Goal: Task Accomplishment & Management: Complete application form

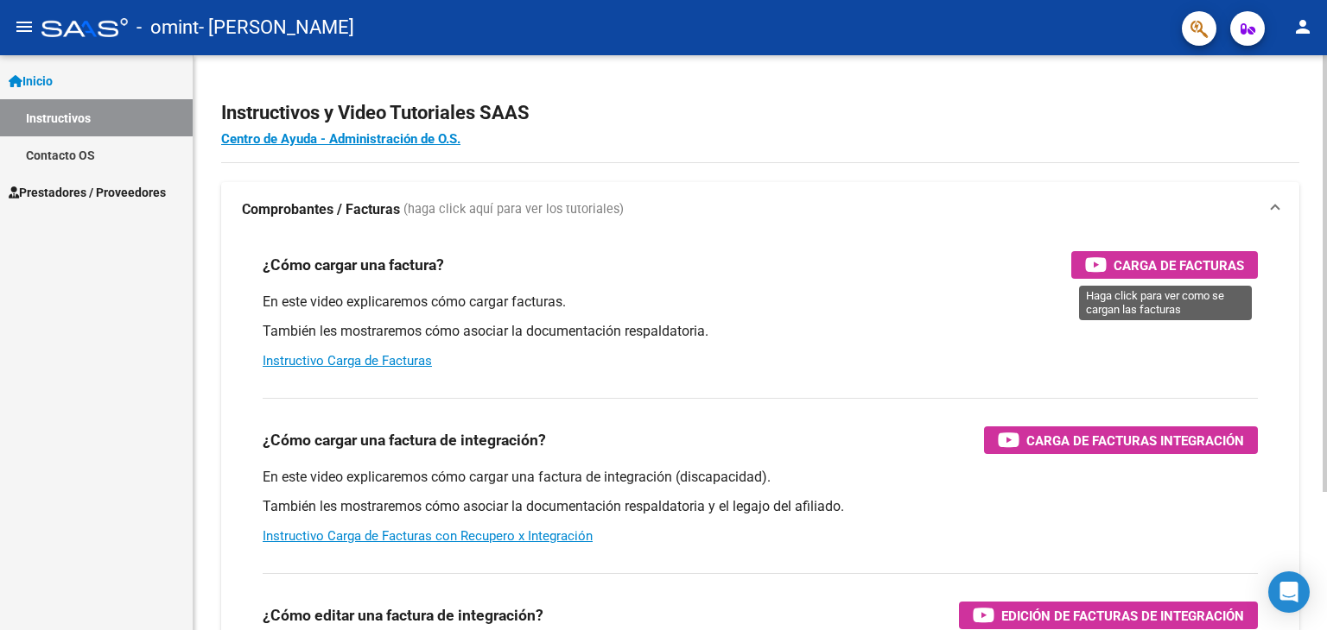
click at [1171, 265] on span "Carga de Facturas" at bounding box center [1178, 266] width 130 height 22
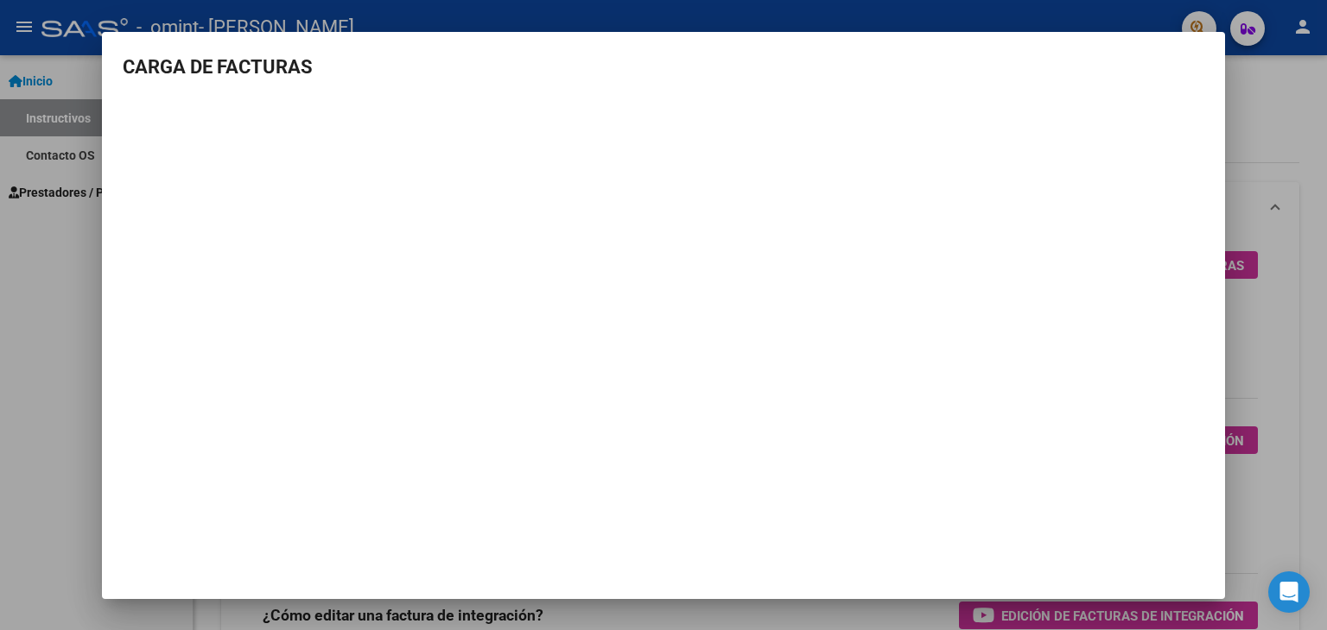
click at [84, 205] on div at bounding box center [663, 315] width 1327 height 630
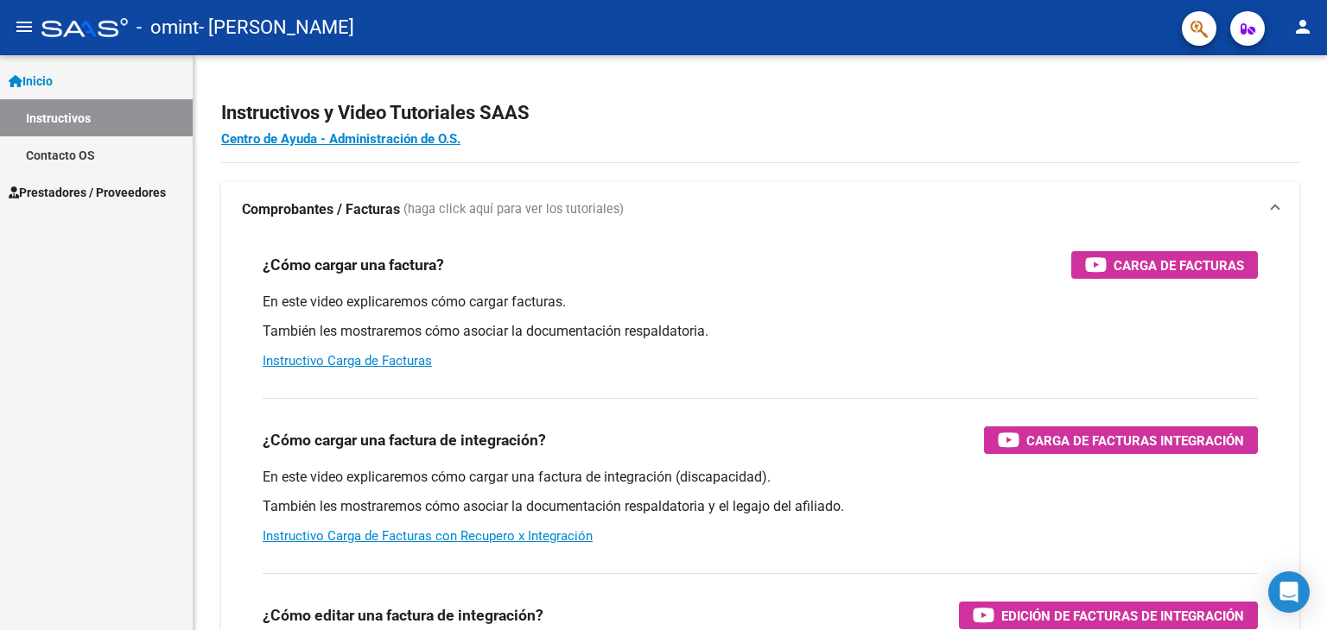
click at [31, 92] on link "Inicio" at bounding box center [96, 80] width 193 height 37
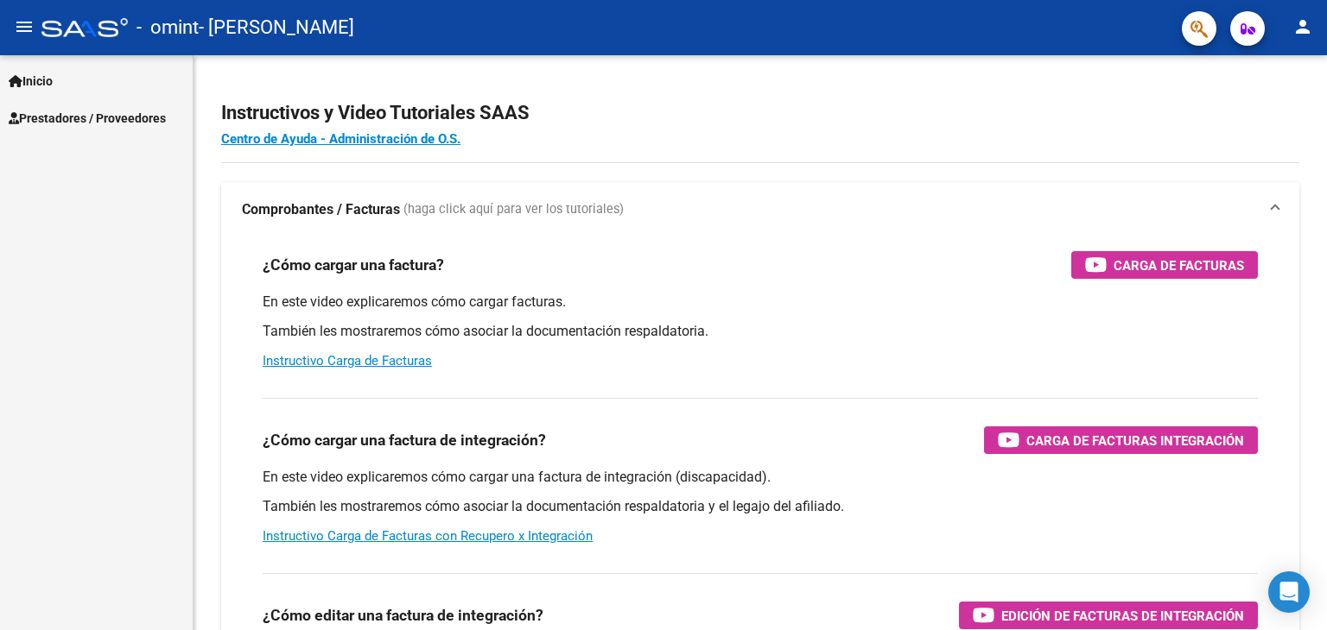
click at [48, 111] on span "Prestadores / Proveedores" at bounding box center [87, 118] width 157 height 19
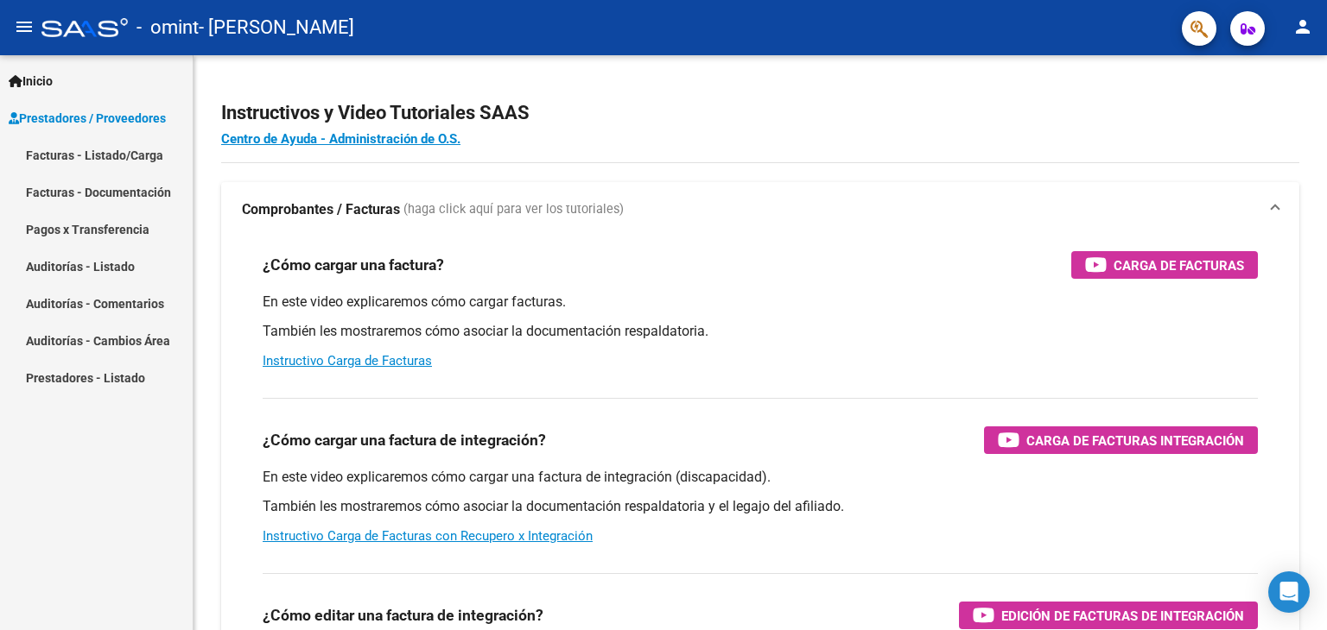
click at [69, 146] on link "Facturas - Listado/Carga" at bounding box center [96, 154] width 193 height 37
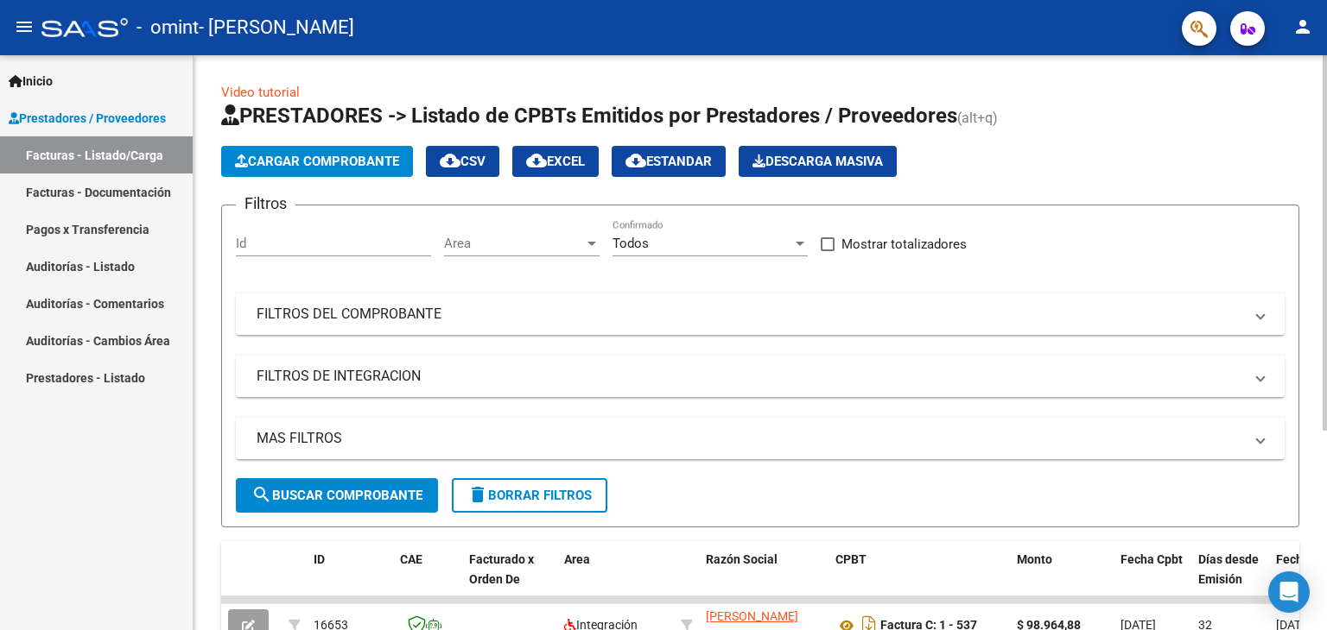
click at [370, 161] on span "Cargar Comprobante" at bounding box center [317, 162] width 164 height 16
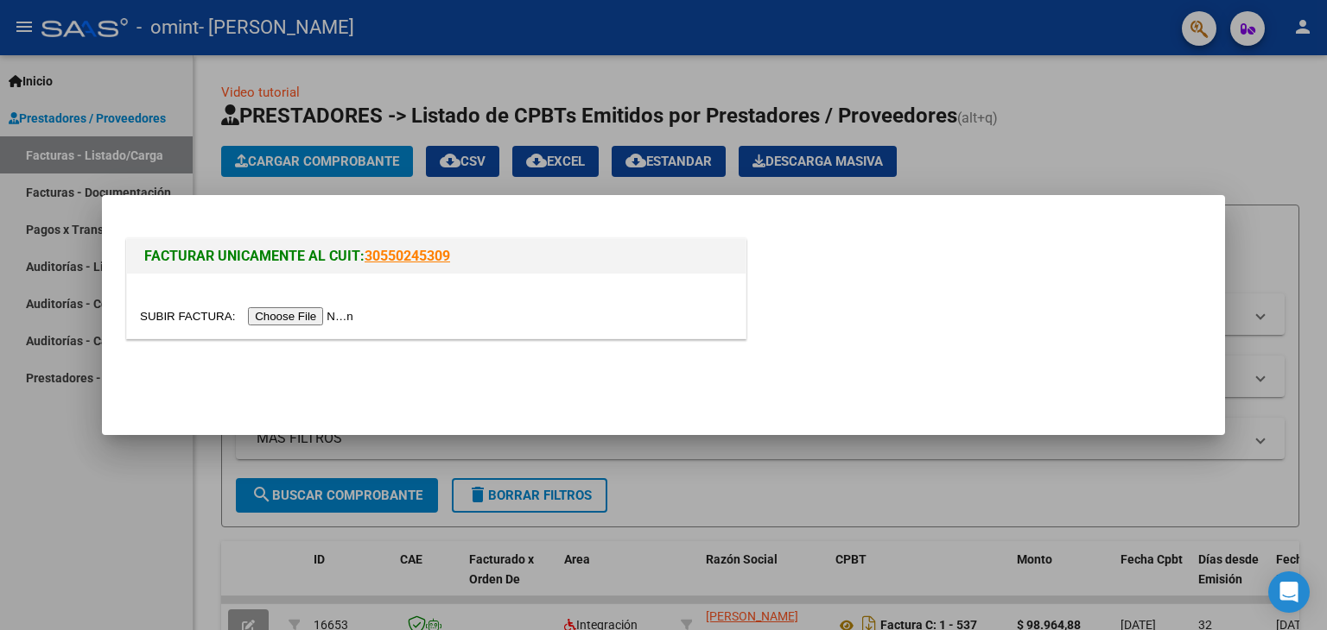
click at [295, 314] on input "file" at bounding box center [249, 316] width 219 height 18
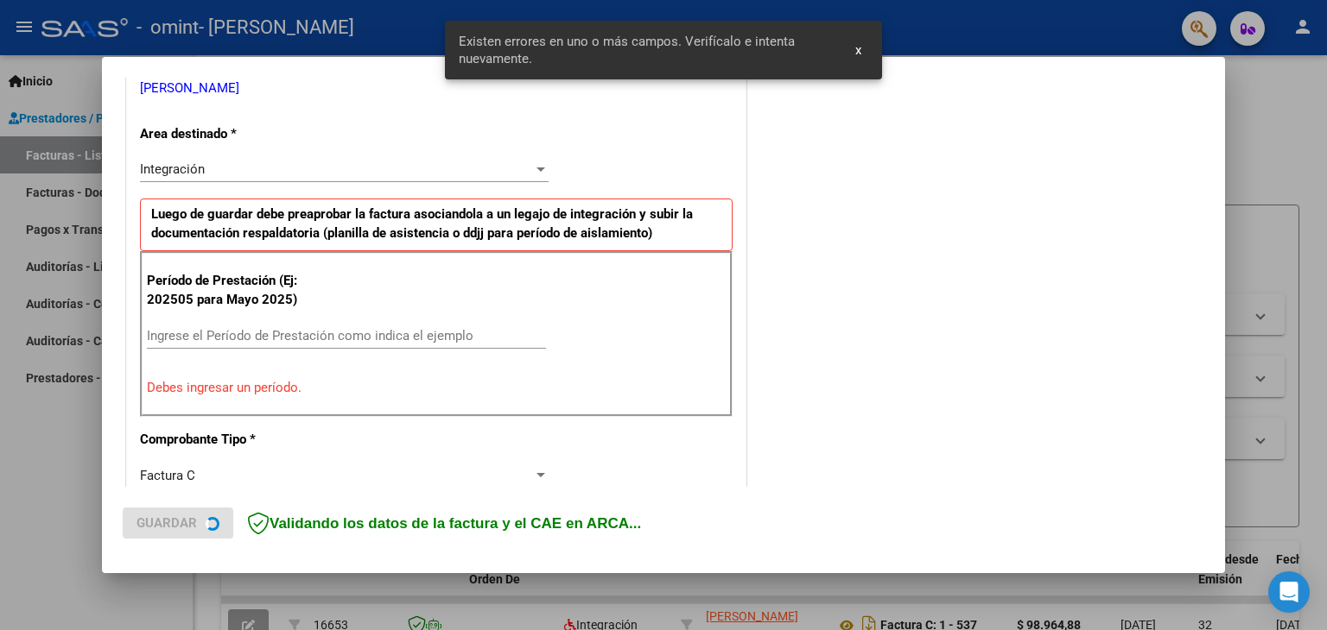
scroll to position [363, 0]
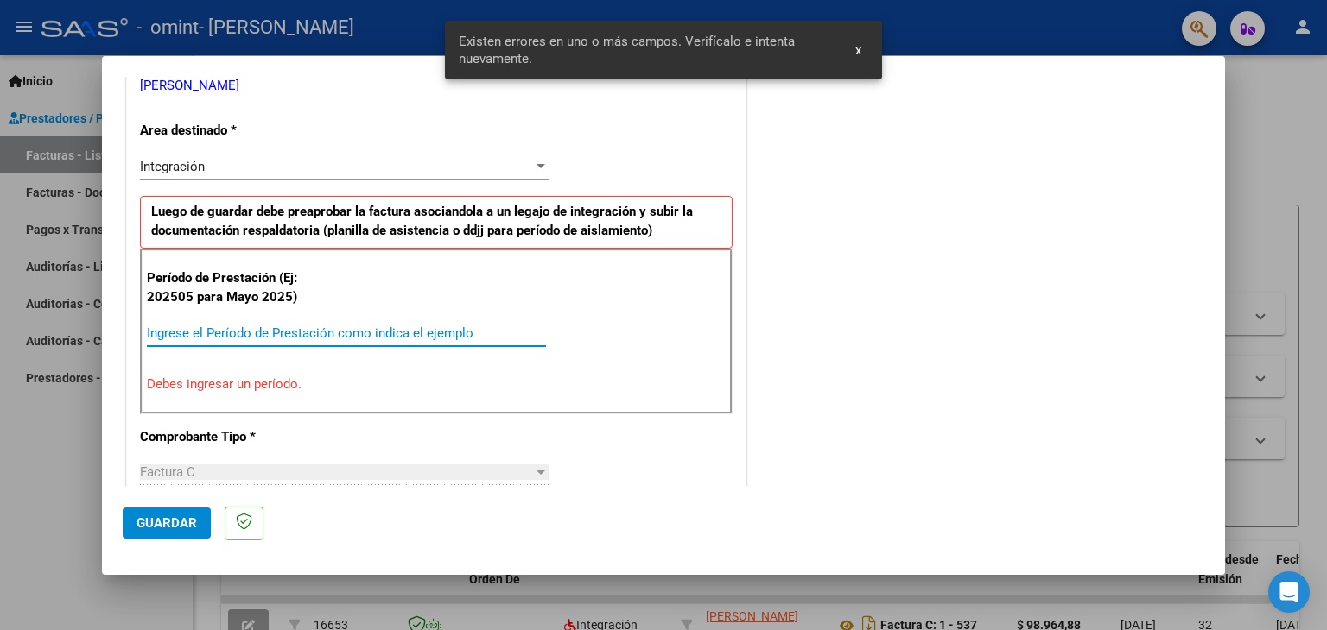
click at [235, 333] on input "Ingrese el Período de Prestación como indica el ejemplo" at bounding box center [346, 334] width 399 height 16
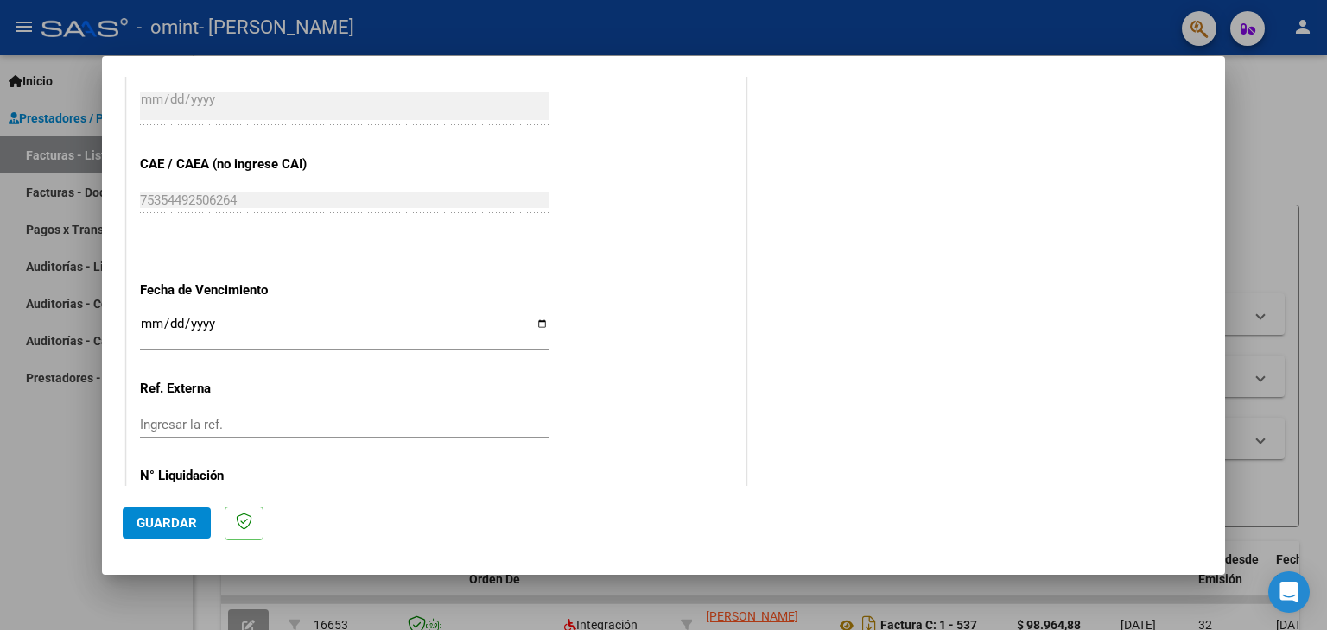
scroll to position [1054, 0]
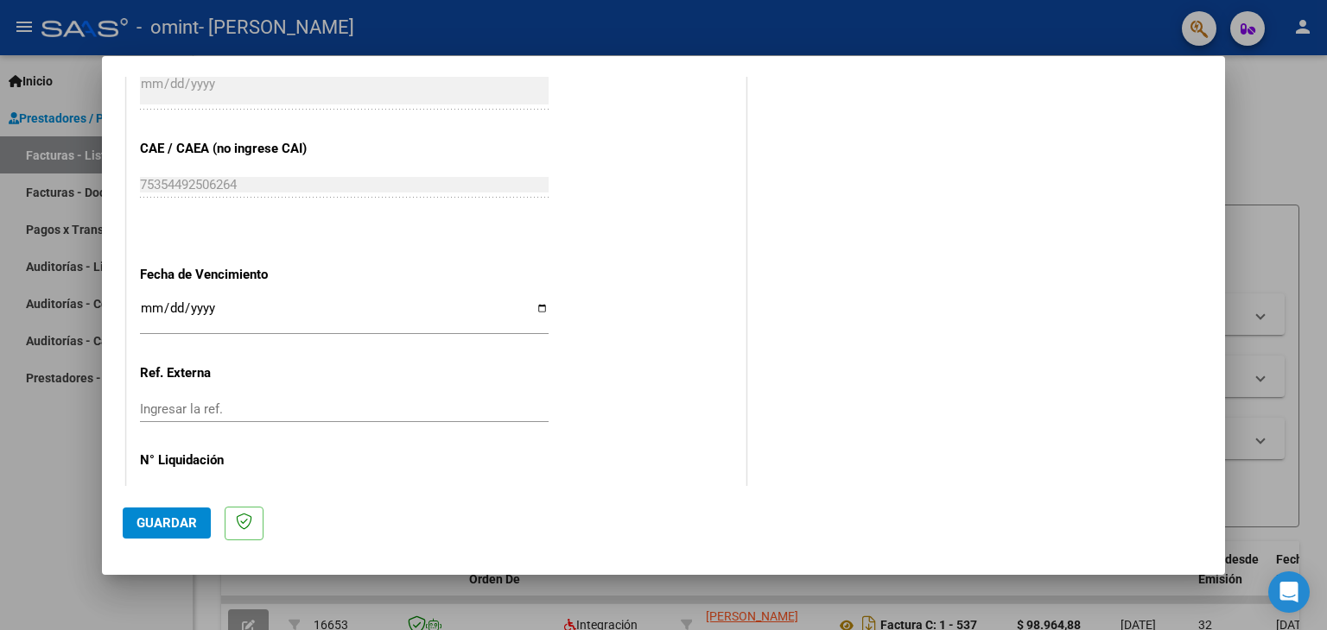
type input "202508"
click at [535, 308] on input "Ingresar la fecha" at bounding box center [344, 315] width 409 height 28
type input "[DATE]"
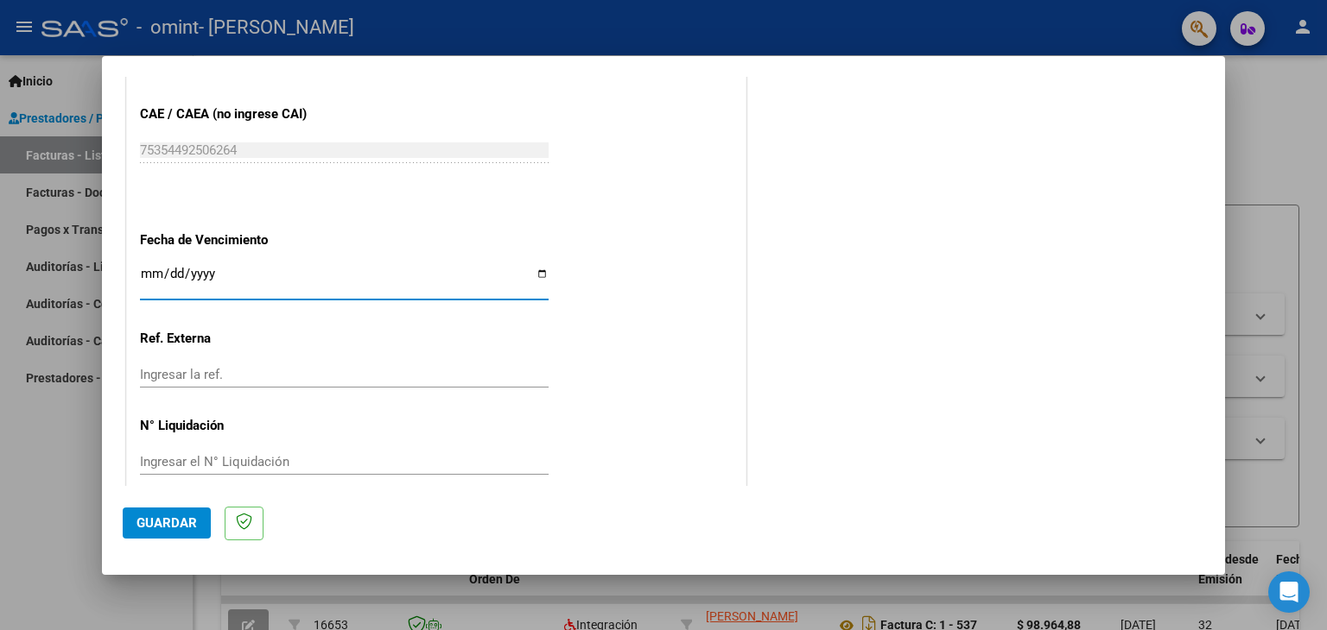
scroll to position [1108, 0]
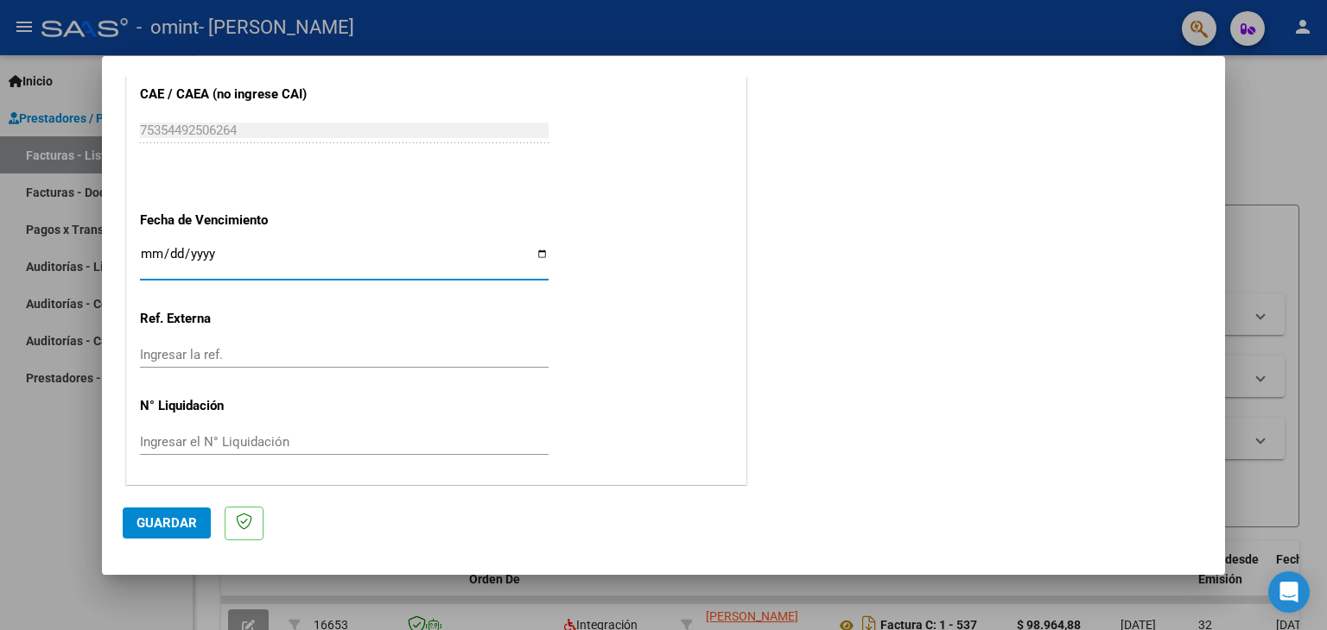
click at [173, 516] on span "Guardar" at bounding box center [166, 524] width 60 height 16
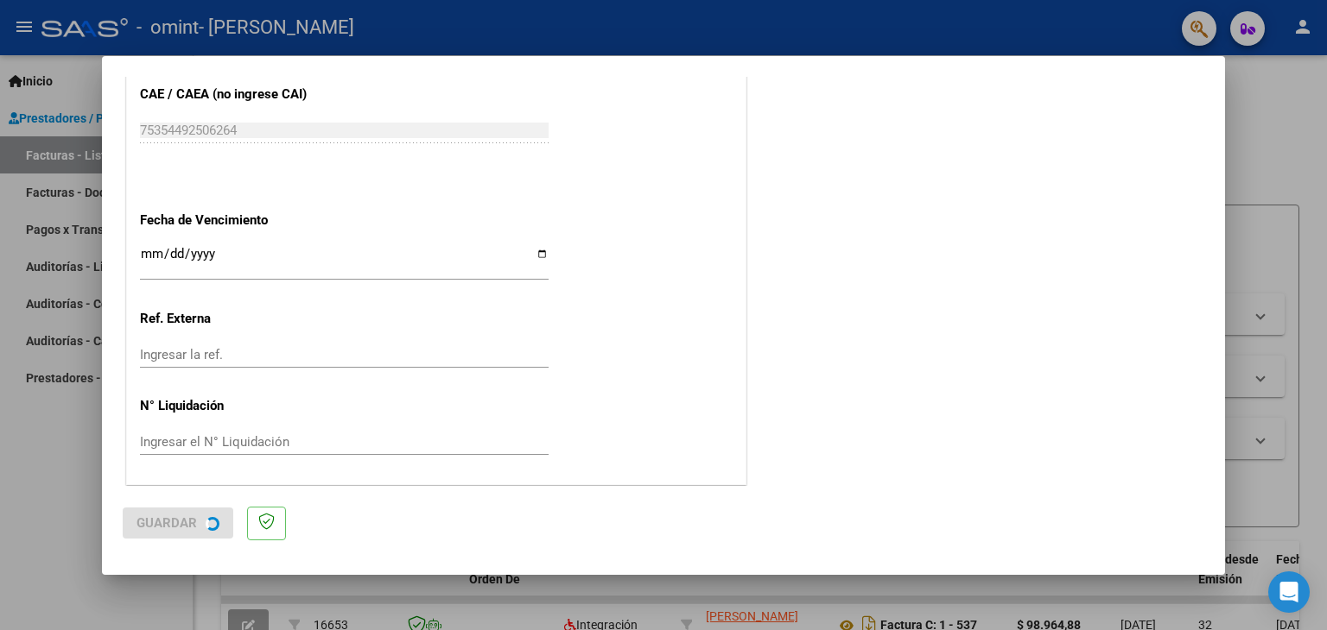
scroll to position [0, 0]
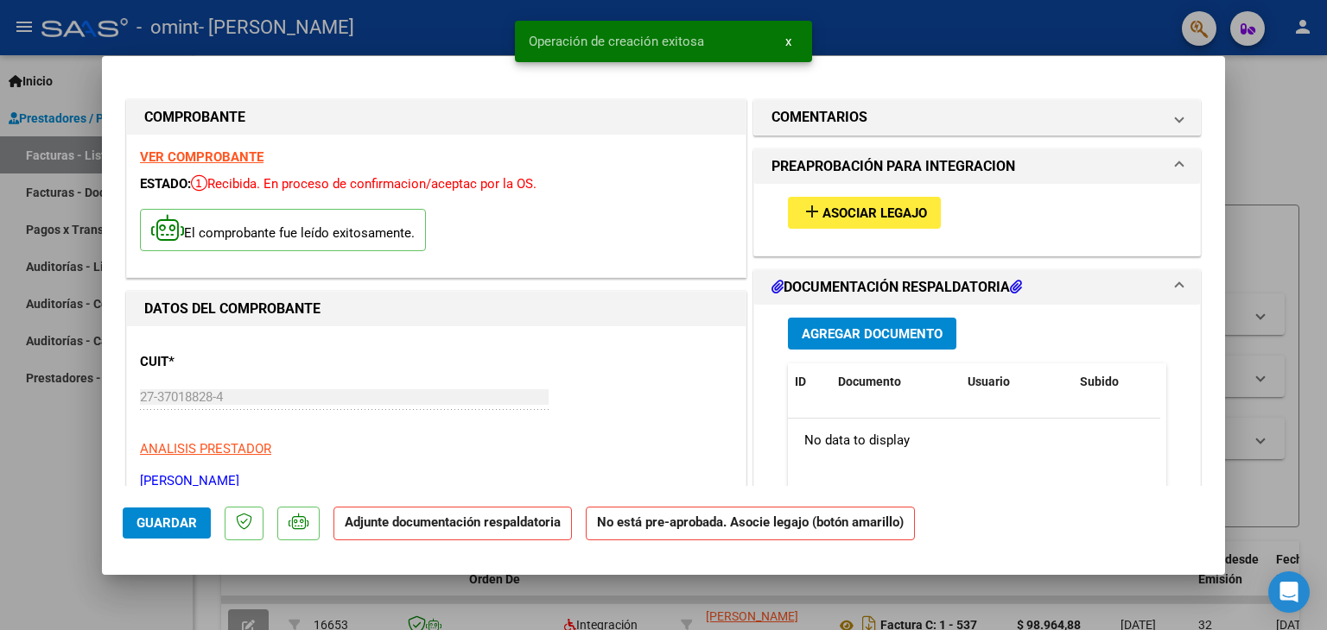
click at [871, 219] on span "Asociar Legajo" at bounding box center [874, 214] width 105 height 16
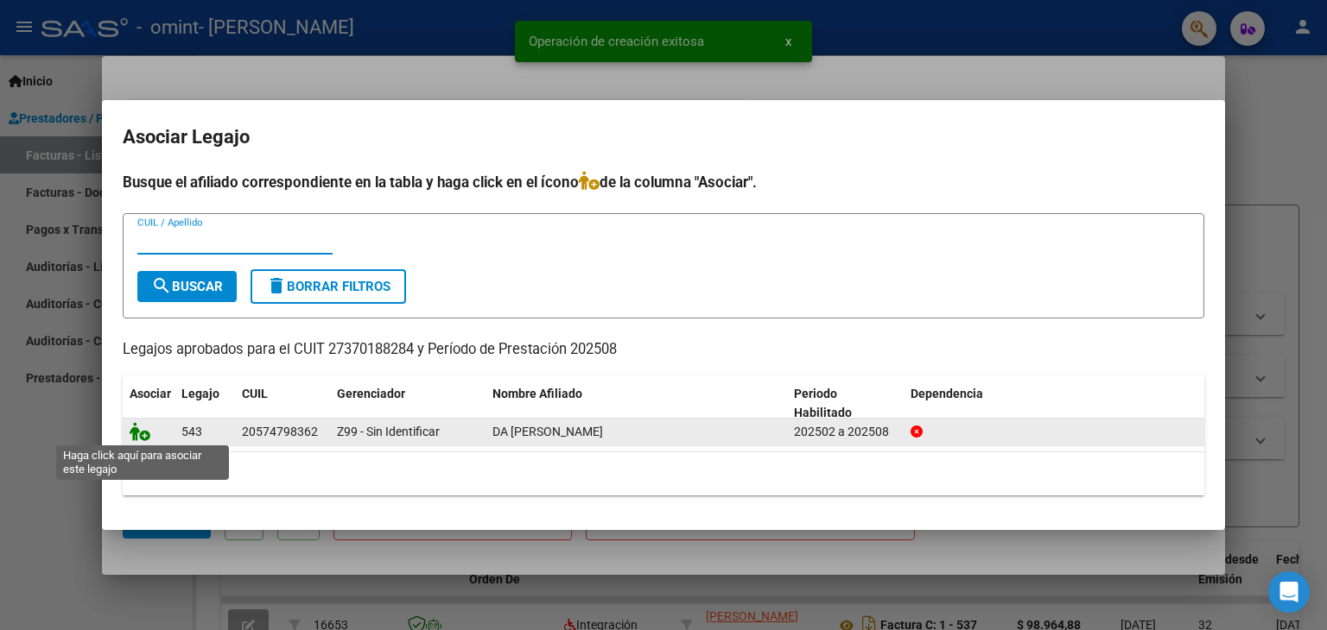
click at [142, 432] on icon at bounding box center [140, 431] width 21 height 19
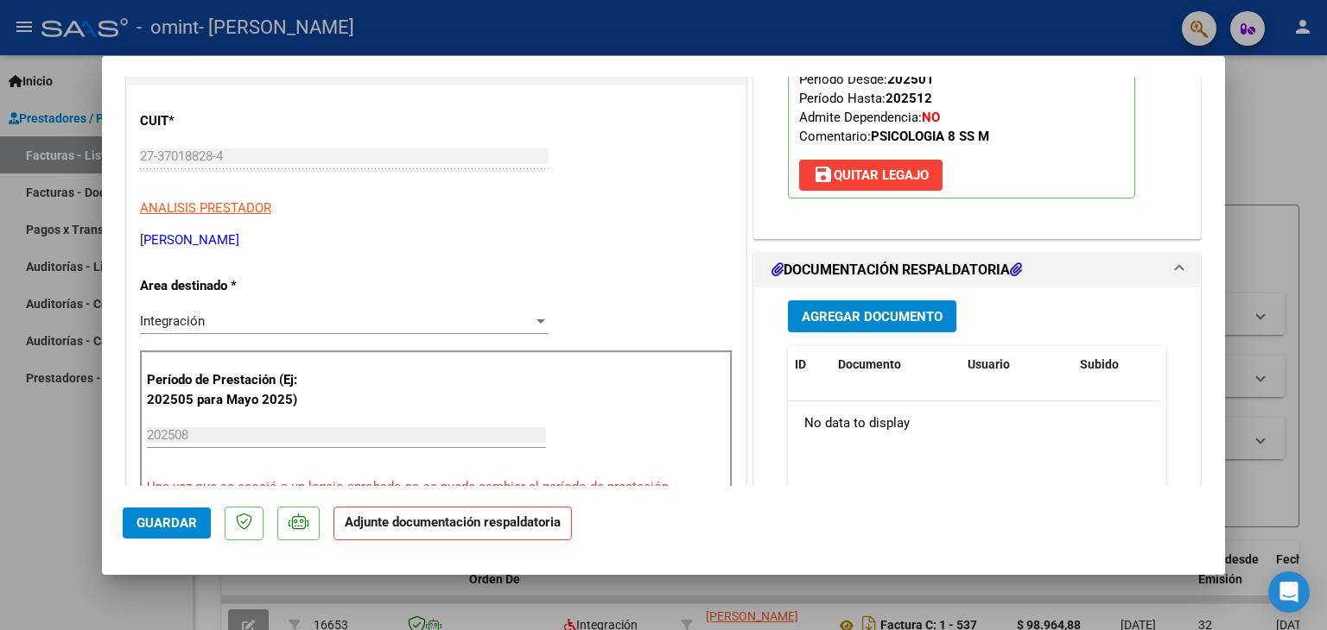
scroll to position [345, 0]
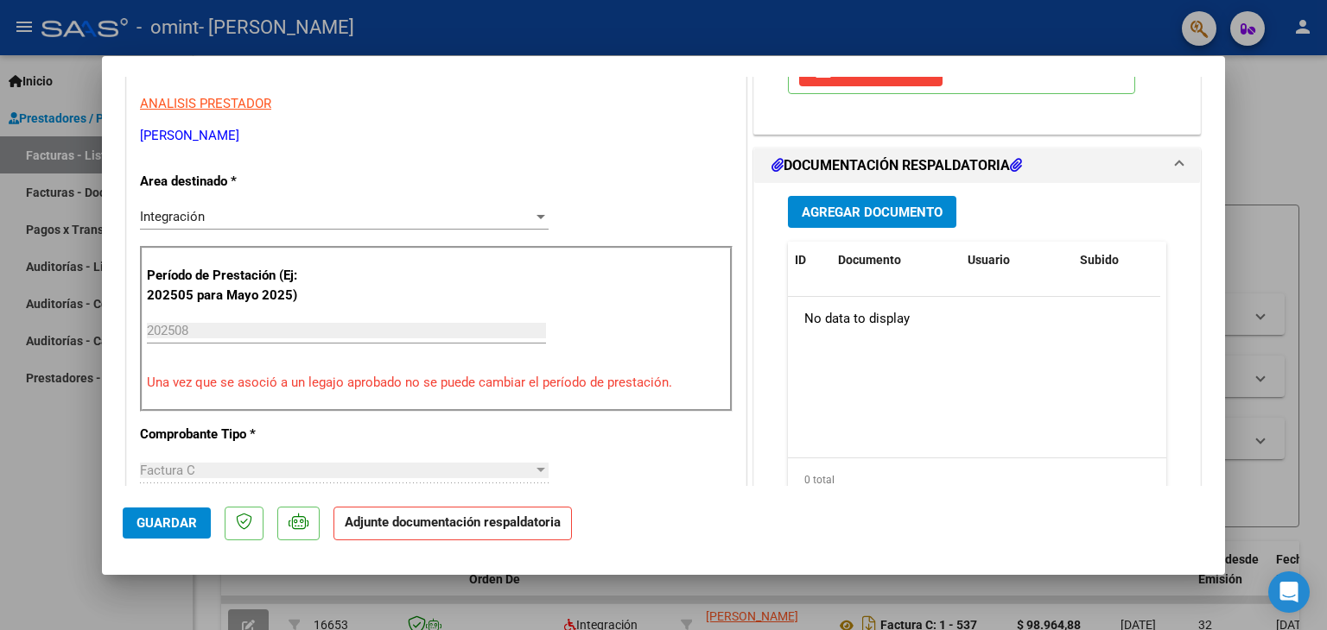
click at [895, 212] on span "Agregar Documento" at bounding box center [871, 213] width 141 height 16
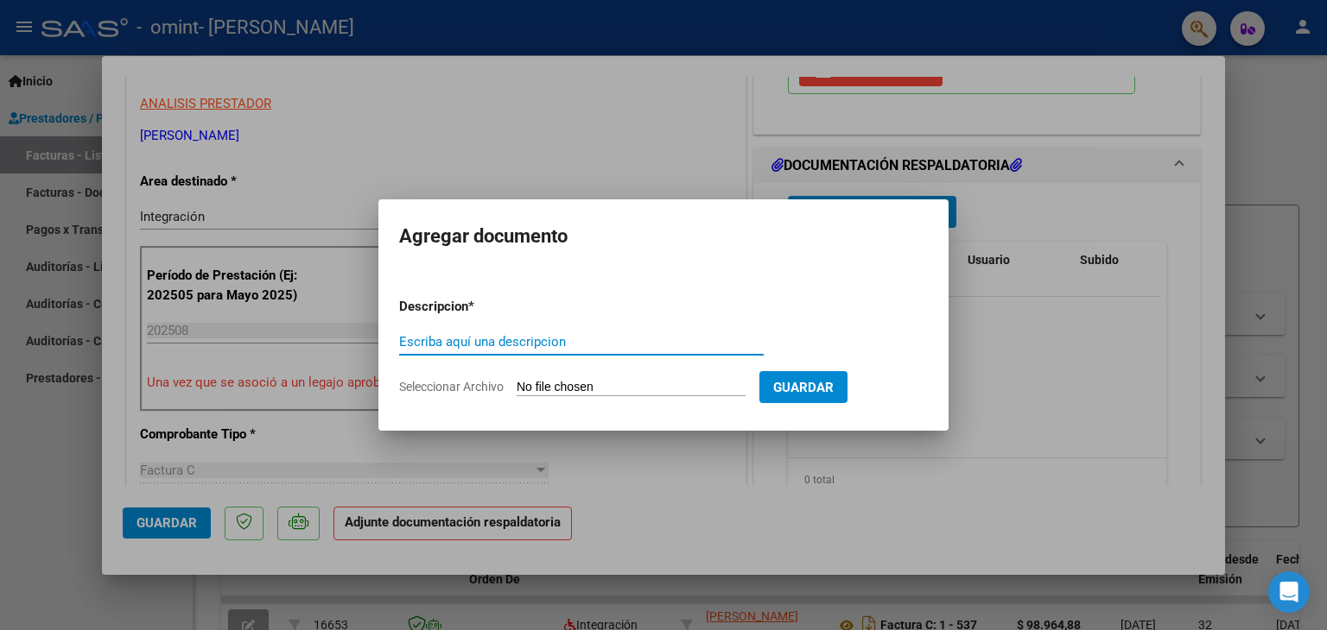
click at [466, 384] on span "Seleccionar Archivo" at bounding box center [451, 387] width 105 height 14
click at [516, 384] on input "Seleccionar Archivo" at bounding box center [630, 388] width 229 height 16
type input "C:\fakepath\FOR SER EN F 041- Versión 1.1 Ultima modificacion [DATE].pdf"
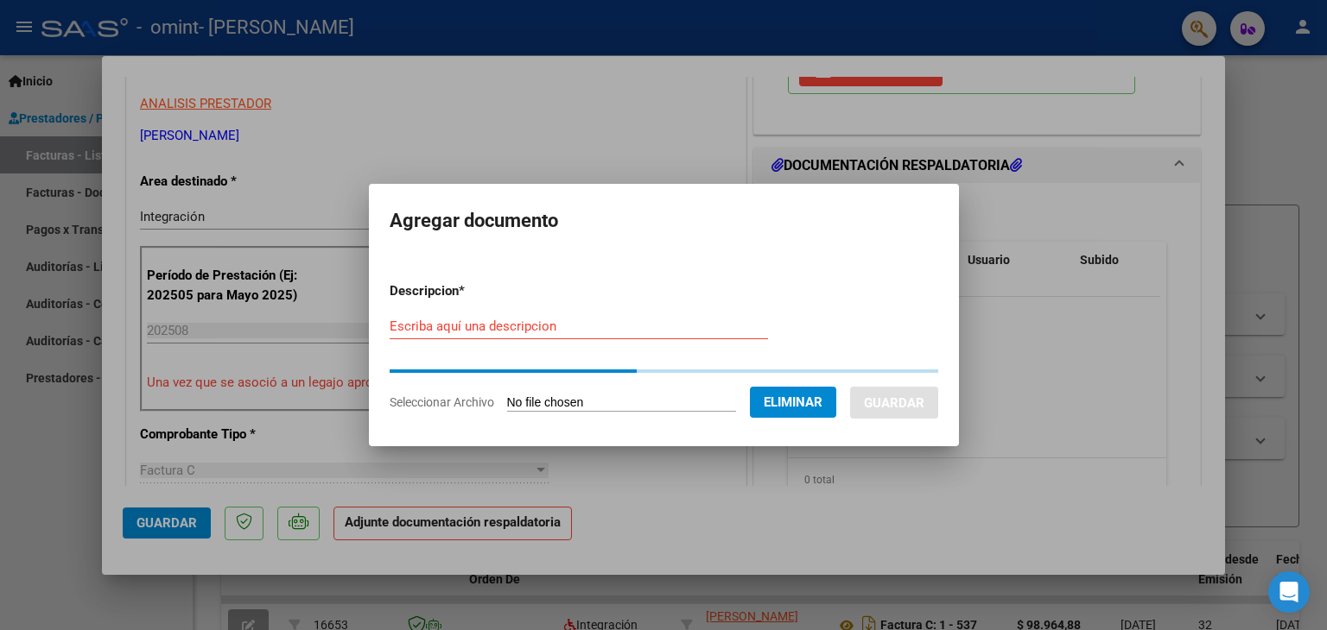
click at [514, 328] on input "Escriba aquí una descripcion" at bounding box center [579, 327] width 378 height 16
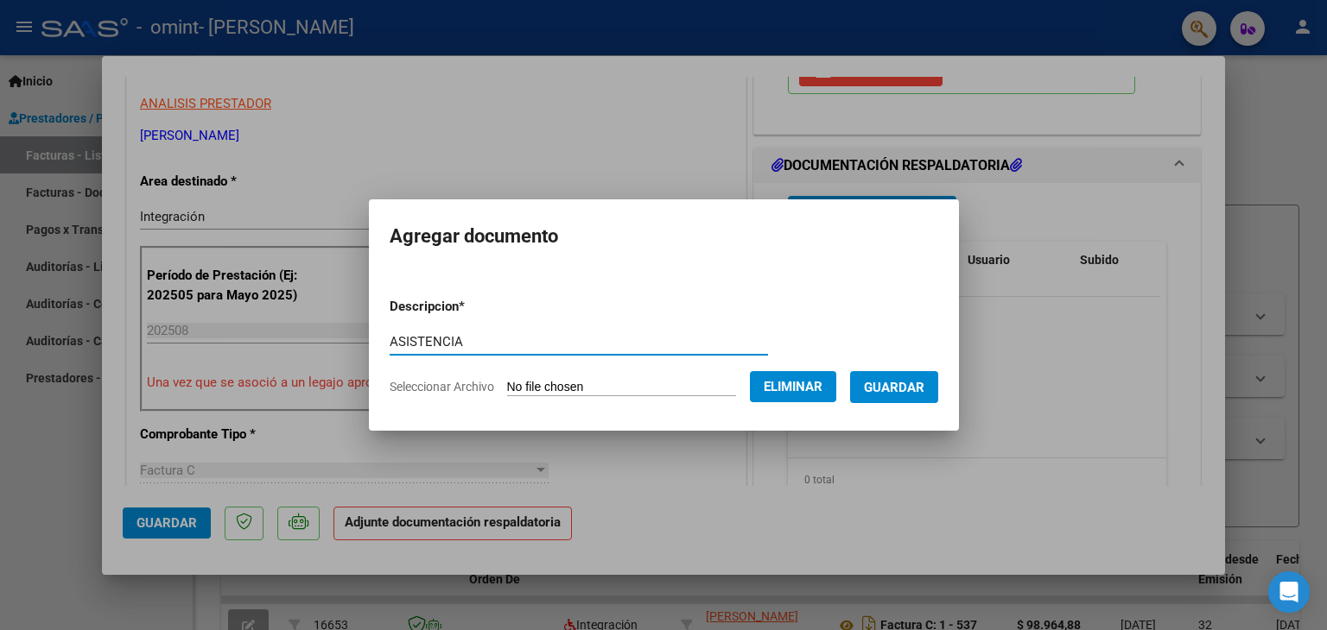
type input "ASISTENCIA"
click at [934, 398] on button "Guardar" at bounding box center [894, 387] width 88 height 32
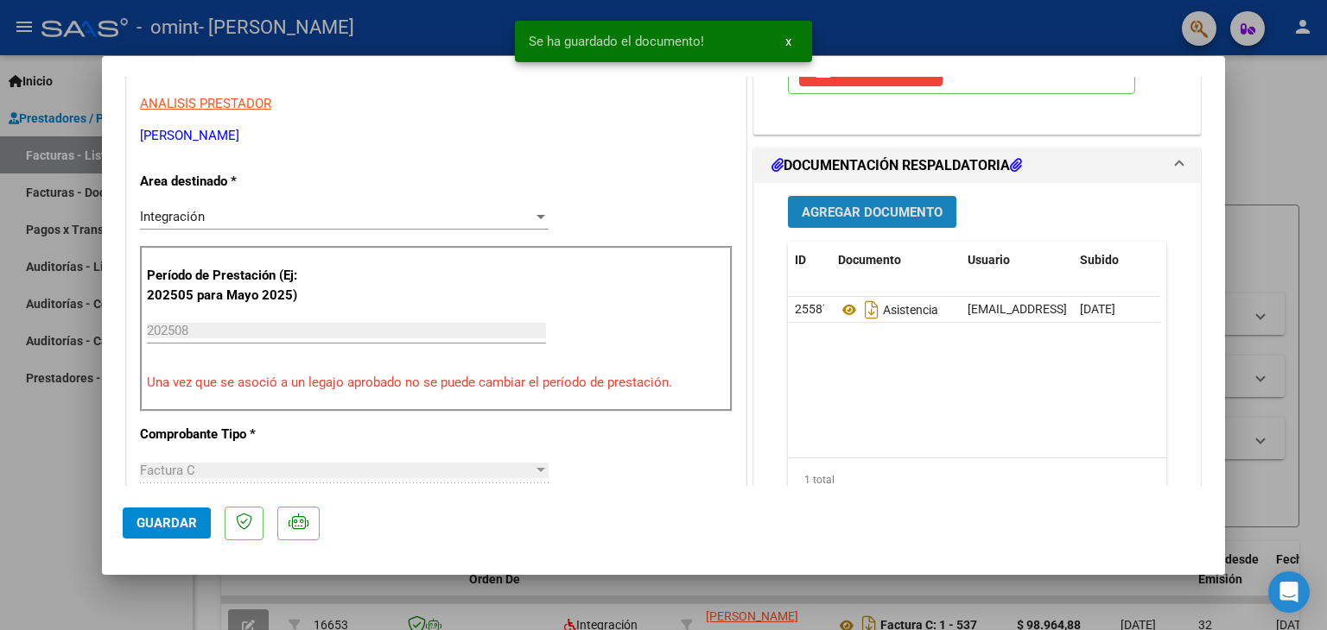
click at [872, 220] on button "Agregar Documento" at bounding box center [872, 212] width 168 height 32
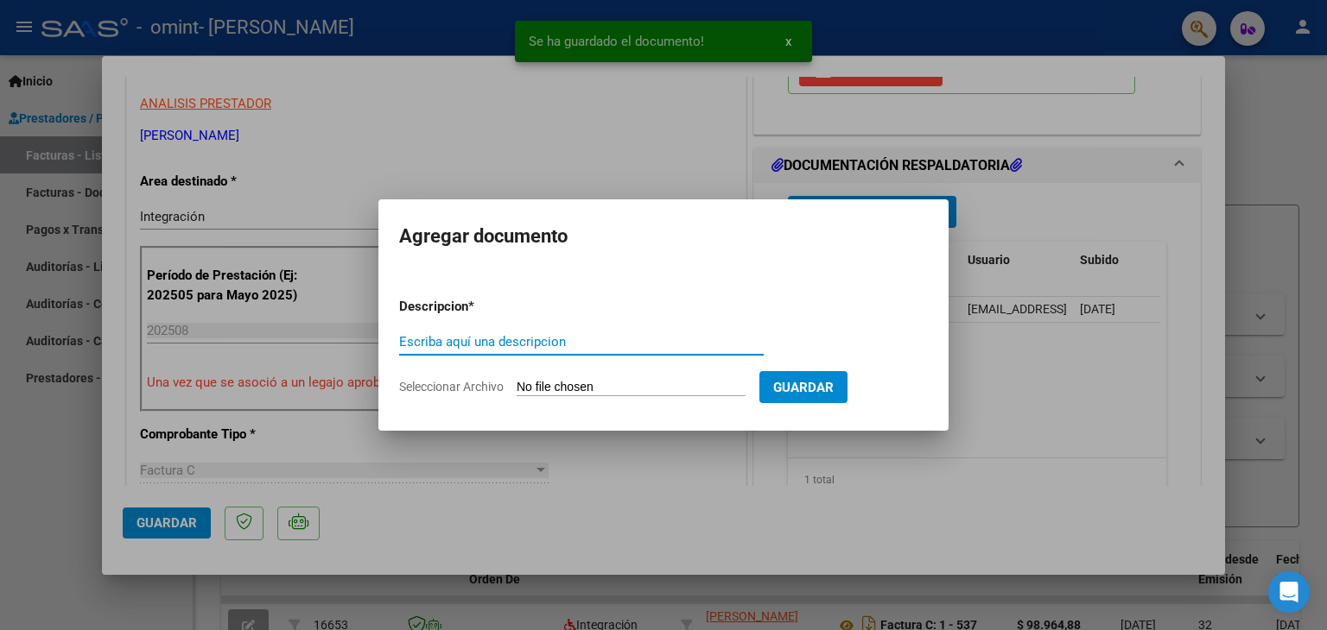
click at [833, 384] on span "Guardar" at bounding box center [803, 388] width 60 height 16
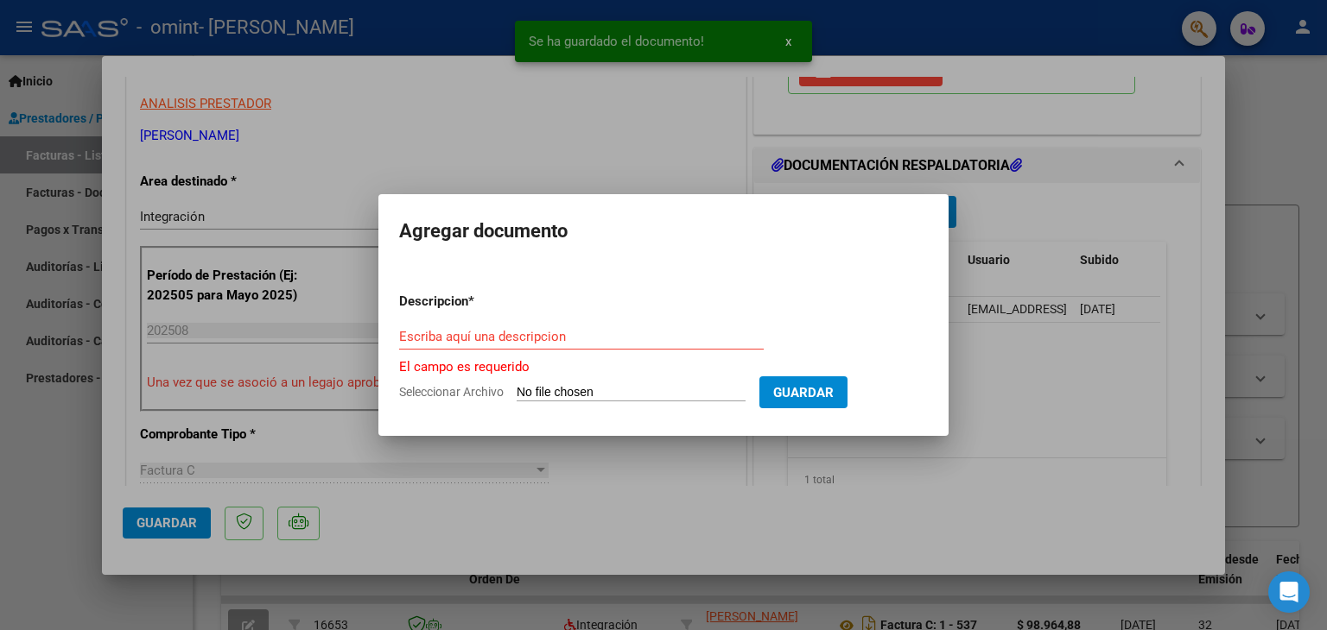
click at [889, 316] on form "Descripcion * Escriba aquí una descripcion El campo es requerido Seleccionar Ar…" at bounding box center [663, 347] width 529 height 137
drag, startPoint x: 671, startPoint y: 213, endPoint x: 467, endPoint y: 153, distance: 212.6
click at [670, 213] on mat-dialog-container "Agregar documento Descripcion * Escriba aquí una descripcion El campo es requer…" at bounding box center [663, 315] width 570 height 243
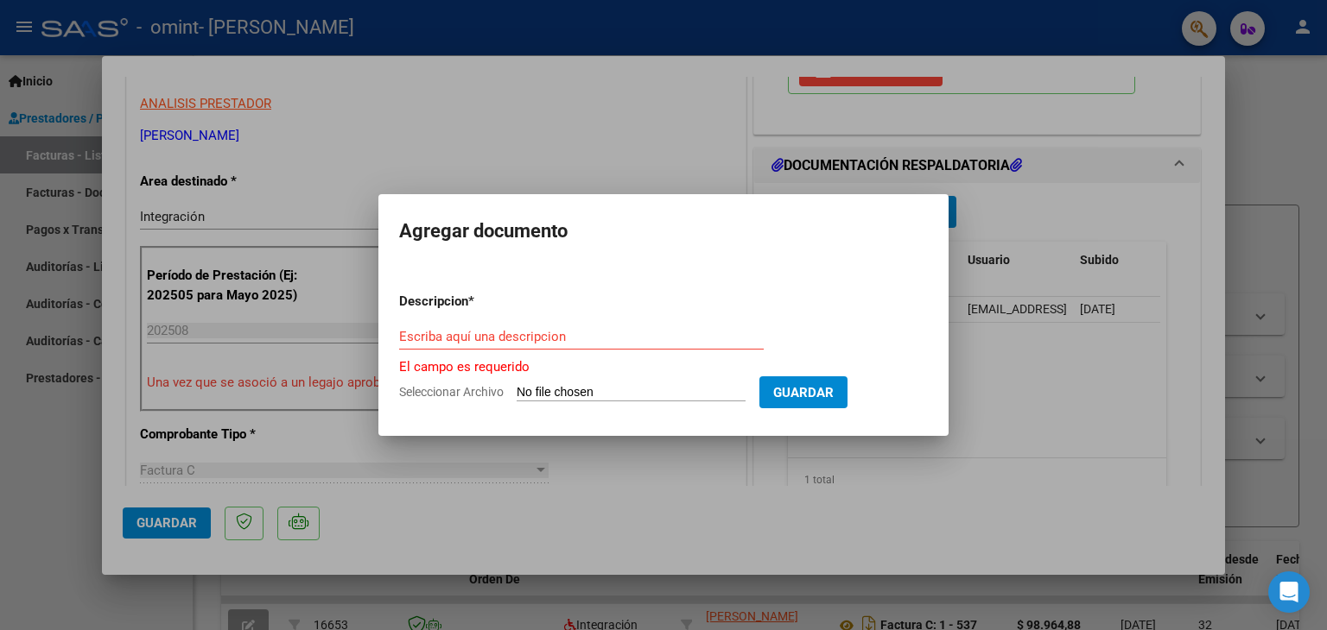
drag, startPoint x: 388, startPoint y: 85, endPoint x: 377, endPoint y: 72, distance: 17.1
click at [387, 84] on div at bounding box center [663, 315] width 1327 height 630
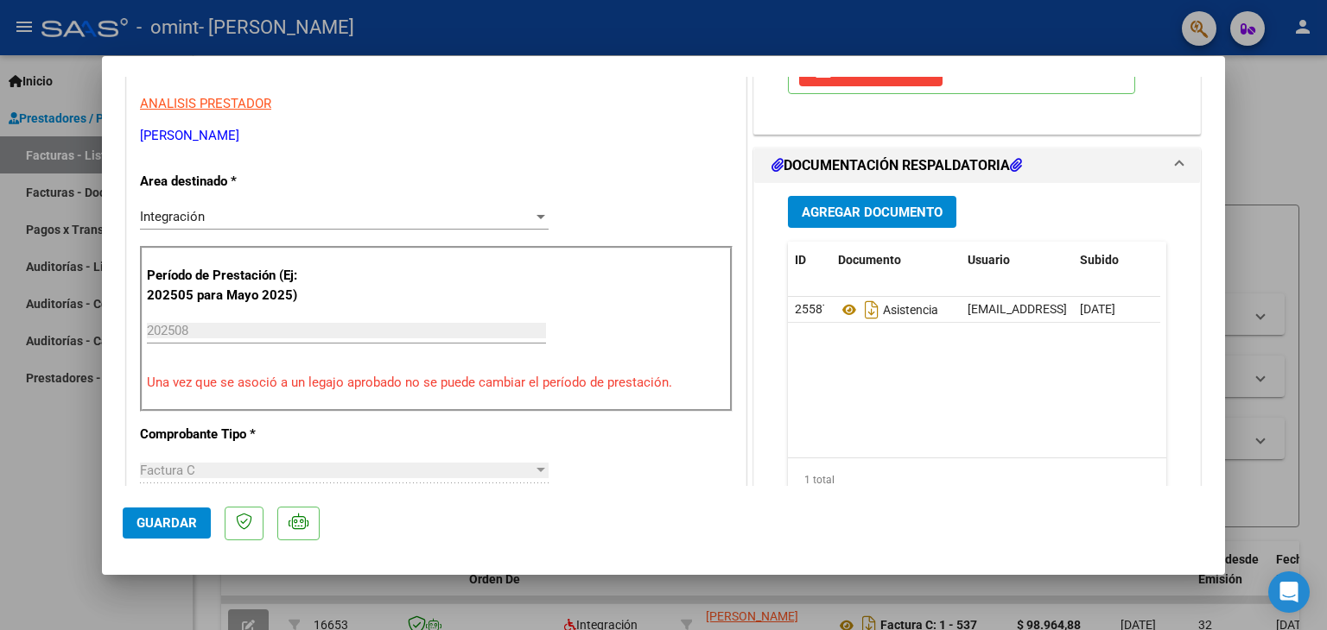
click at [377, 72] on mat-dialog-container "COMPROBANTE VER COMPROBANTE ESTADO: Recibida. En proceso de confirmacion/acepta…" at bounding box center [663, 315] width 1123 height 519
click at [159, 526] on span "Guardar" at bounding box center [166, 524] width 60 height 16
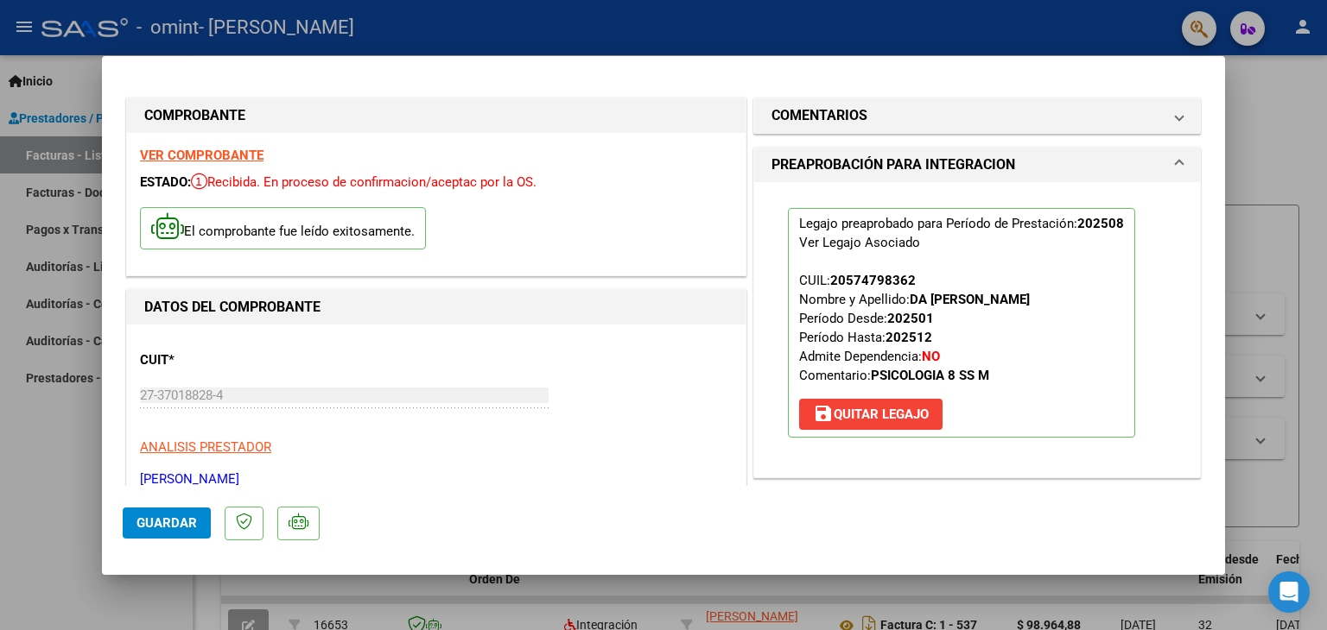
scroll to position [0, 0]
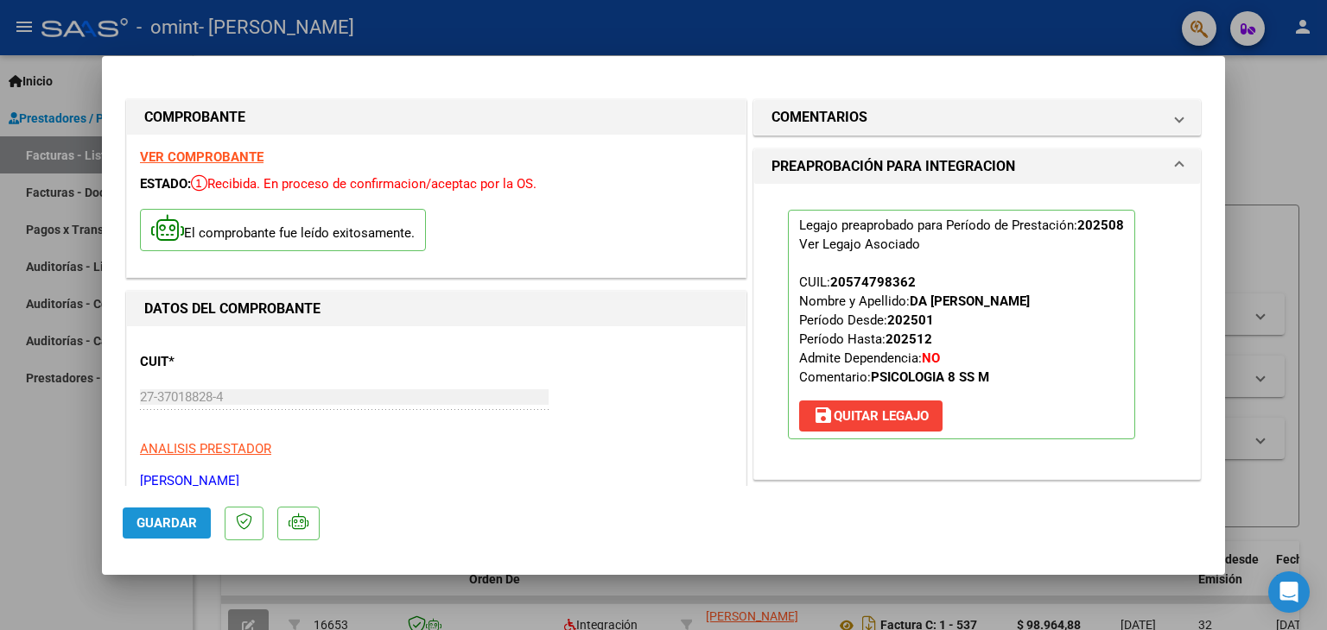
click at [149, 522] on span "Guardar" at bounding box center [166, 524] width 60 height 16
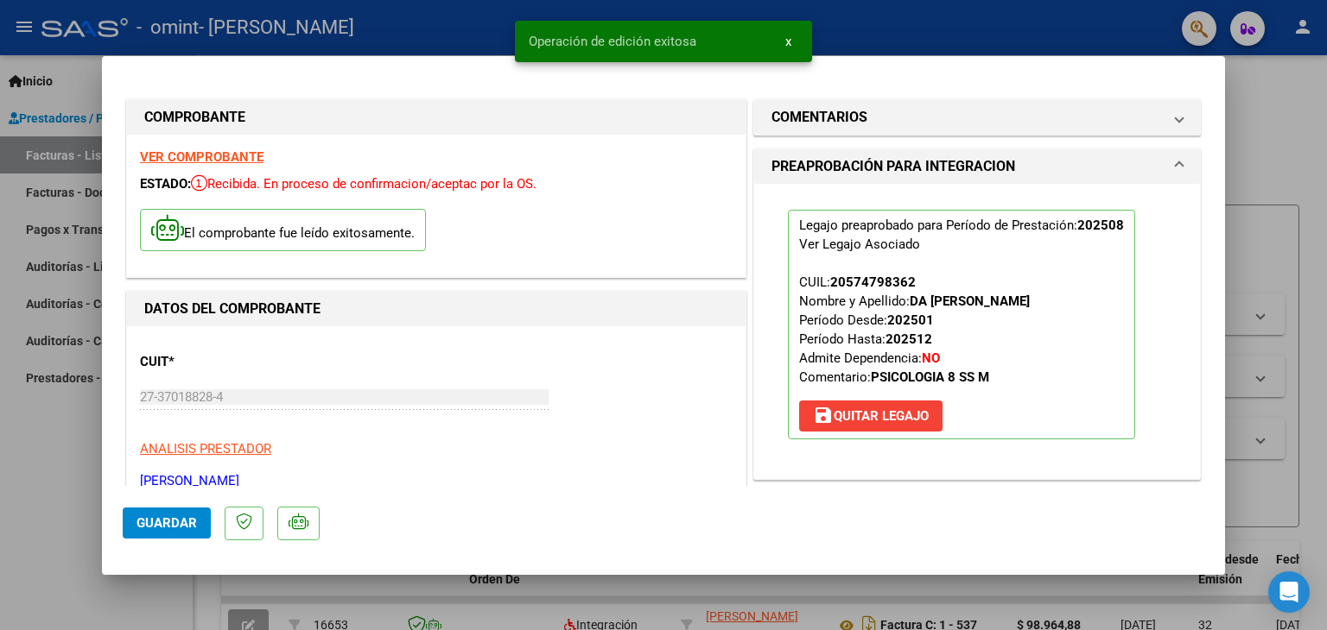
click at [43, 141] on div at bounding box center [663, 315] width 1327 height 630
type input "$ 0,00"
